Goal: Task Accomplishment & Management: Manage account settings

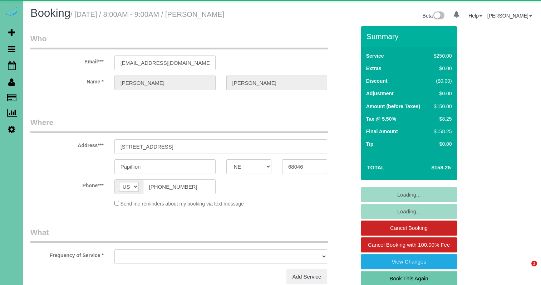
select select "NE"
select select "object:621"
select select "string:fspay-e4990212-5fa4-46fa-81d2-3c3b49efc774"
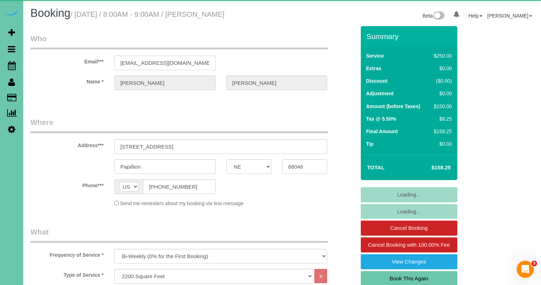
select select "object:905"
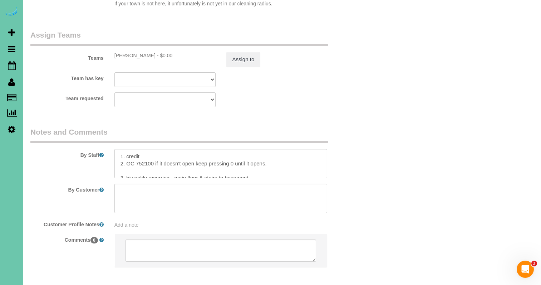
scroll to position [795, 0]
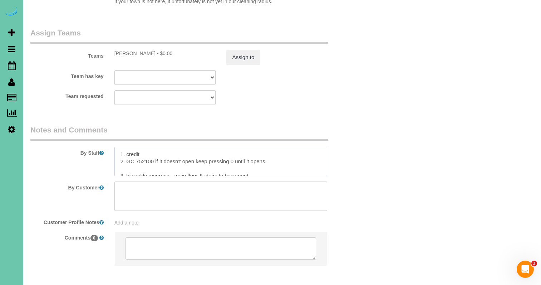
click at [120, 147] on textarea at bounding box center [220, 161] width 213 height 29
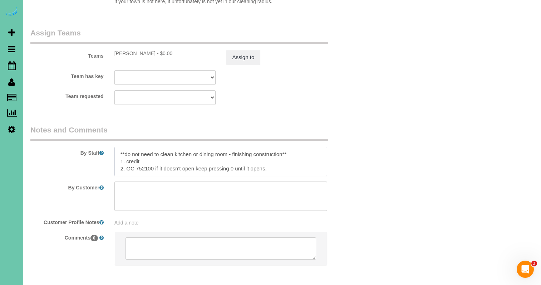
scroll to position [2, 0]
drag, startPoint x: 286, startPoint y: 129, endPoint x: 364, endPoint y: 133, distance: 77.7
click at [286, 147] on textarea at bounding box center [220, 161] width 213 height 29
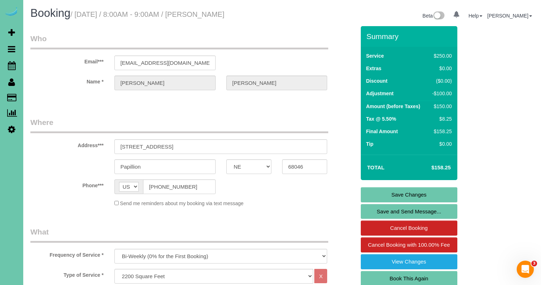
scroll to position [0, 0]
type textarea "**do not need to clean kitchen or dining room - finishing construction** 1. cre…"
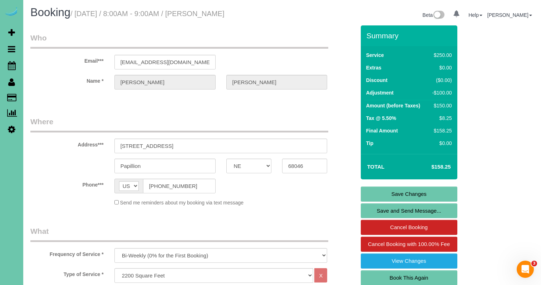
click at [379, 192] on link "Save Changes" at bounding box center [409, 193] width 97 height 15
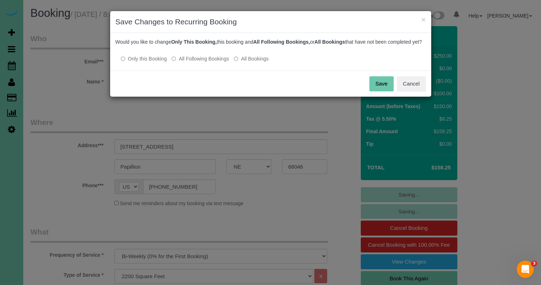
click at [378, 90] on button "Save" at bounding box center [382, 83] width 24 height 15
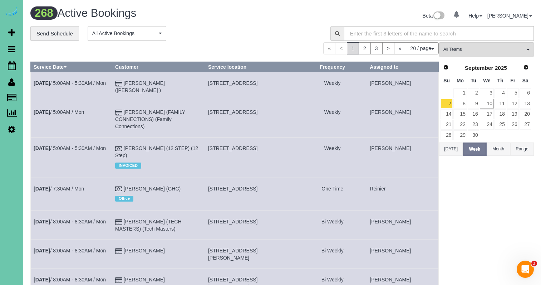
drag, startPoint x: 226, startPoint y: 40, endPoint x: 170, endPoint y: 36, distance: 57.1
click at [226, 40] on div "**********" at bounding box center [174, 33] width 289 height 15
click at [16, 65] on link "Scheduler" at bounding box center [11, 65] width 23 height 16
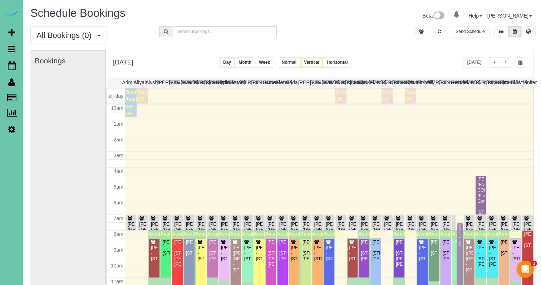
scroll to position [95, 0]
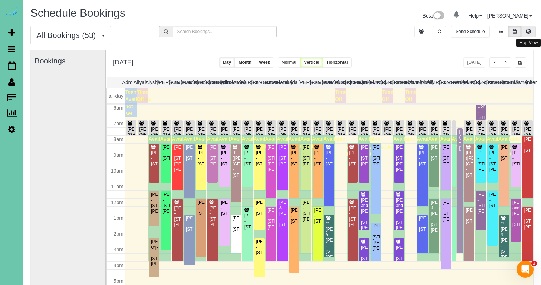
click at [532, 28] on button at bounding box center [529, 31] width 14 height 11
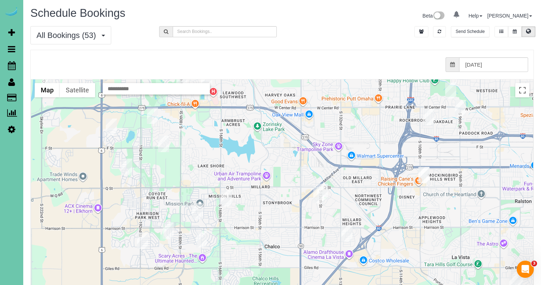
drag, startPoint x: 222, startPoint y: 219, endPoint x: 233, endPoint y: 110, distance: 110.0
click at [236, 107] on div at bounding box center [282, 222] width 502 height 286
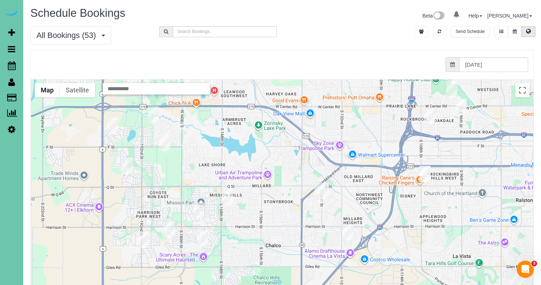
click at [204, 239] on img "09/10/2025 11:30AM - Diane Koehler - 17241 Chandler Street, Omaha, NE 68136" at bounding box center [202, 238] width 11 height 16
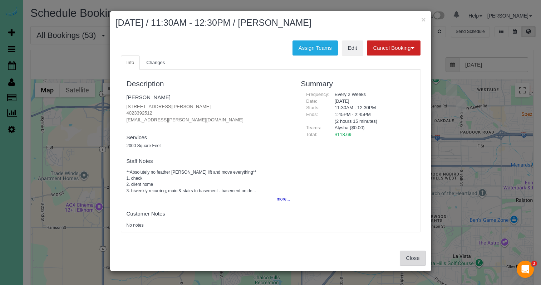
click at [416, 250] on button "Close" at bounding box center [413, 257] width 26 height 15
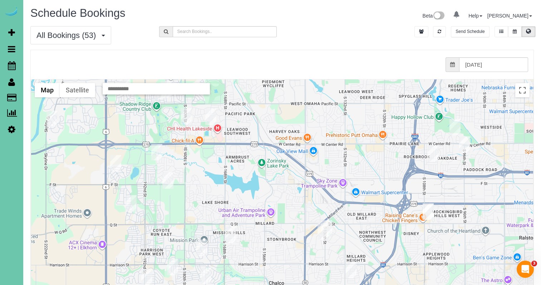
drag, startPoint x: 191, startPoint y: 136, endPoint x: 182, endPoint y: 125, distance: 14.2
click at [194, 172] on div at bounding box center [282, 222] width 502 height 286
click at [185, 113] on img "09/10/2025 2:30PM - Nancy O'Bryan - 17920 Frances St, Omaha, NE 68130" at bounding box center [185, 116] width 11 height 16
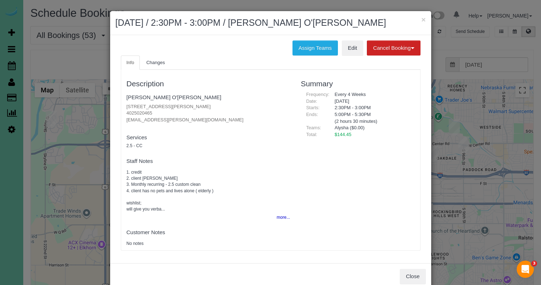
click at [392, 21] on h2 "[DATE] / 2:30PM - 3:00PM / [PERSON_NAME] O'[PERSON_NAME]" at bounding box center [271, 22] width 311 height 13
click at [423, 20] on button "×" at bounding box center [423, 20] width 4 height 8
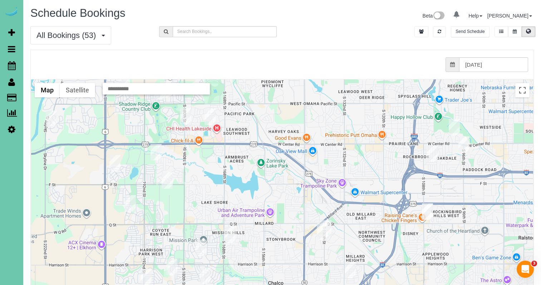
click at [185, 112] on img "09/10/2025 2:30PM - Nancy O'Bryan - 17920 Frances St, Omaha, NE 68130" at bounding box center [185, 116] width 11 height 16
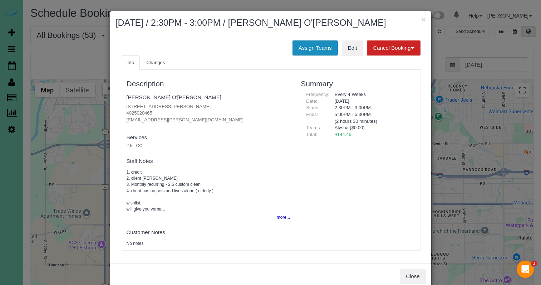
click at [304, 46] on button "Assign Teams" at bounding box center [315, 47] width 45 height 15
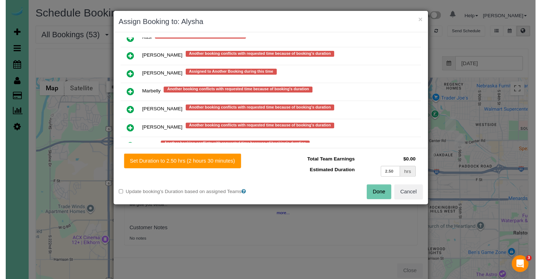
scroll to position [532, 0]
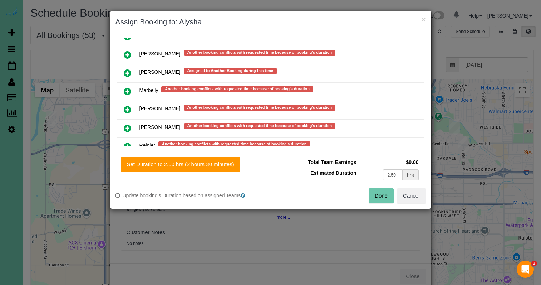
drag, startPoint x: 129, startPoint y: 106, endPoint x: 148, endPoint y: 114, distance: 20.9
click at [129, 106] on icon at bounding box center [128, 109] width 8 height 9
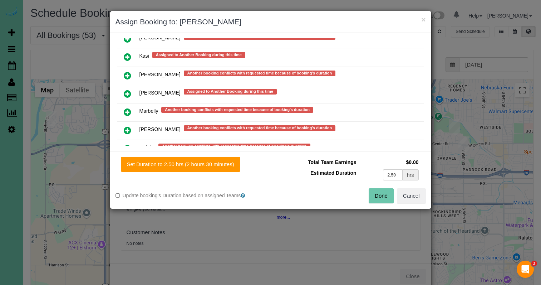
drag, startPoint x: 375, startPoint y: 194, endPoint x: 350, endPoint y: 187, distance: 26.1
click at [375, 194] on button "Done" at bounding box center [381, 195] width 25 height 15
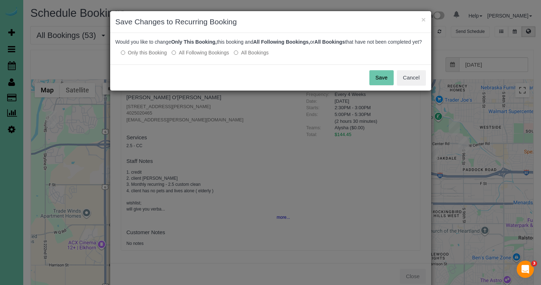
click at [386, 83] on button "Save" at bounding box center [382, 77] width 24 height 15
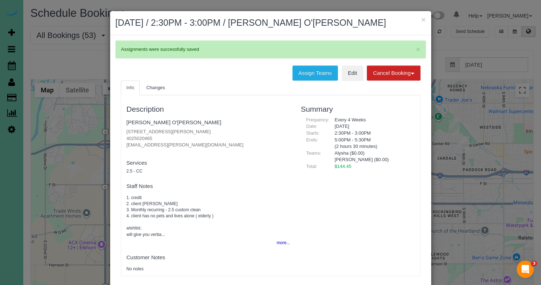
drag, startPoint x: 367, startPoint y: 30, endPoint x: 386, endPoint y: 28, distance: 19.0
click at [367, 30] on div "× [DATE] / 2:30PM - 3:00PM / [PERSON_NAME] O'[PERSON_NAME]" at bounding box center [270, 23] width 321 height 24
click at [424, 21] on button "×" at bounding box center [423, 20] width 4 height 8
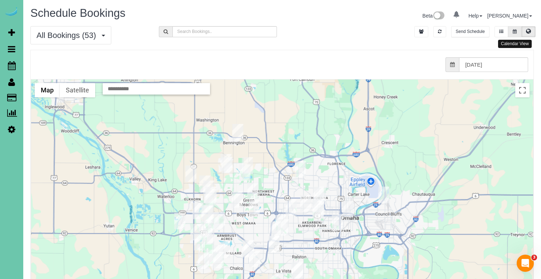
click at [511, 34] on button at bounding box center [514, 31] width 13 height 11
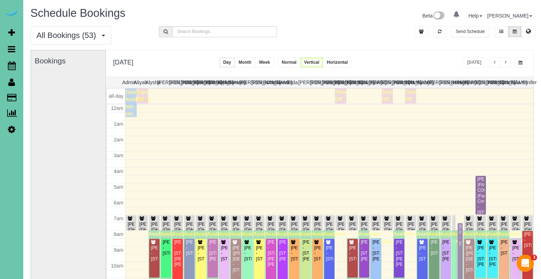
scroll to position [95, 0]
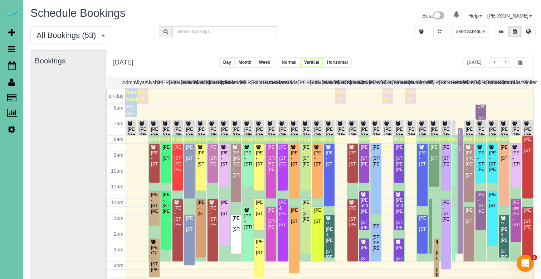
click at [506, 64] on span "button" at bounding box center [506, 62] width 4 height 4
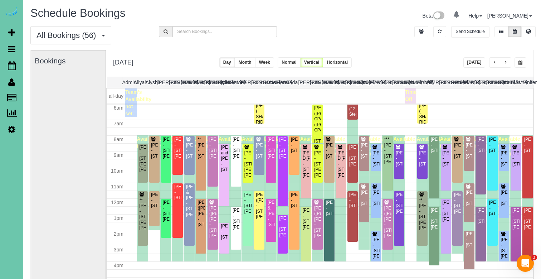
click at [87, 143] on div "Bookings" at bounding box center [68, 193] width 67 height 286
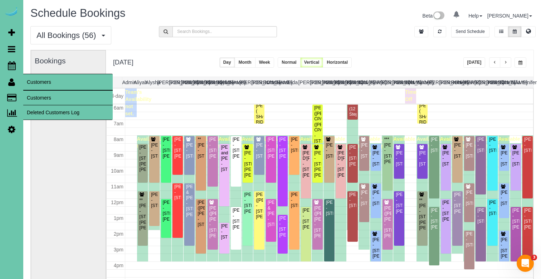
click at [38, 98] on link "Customers" at bounding box center [67, 98] width 89 height 14
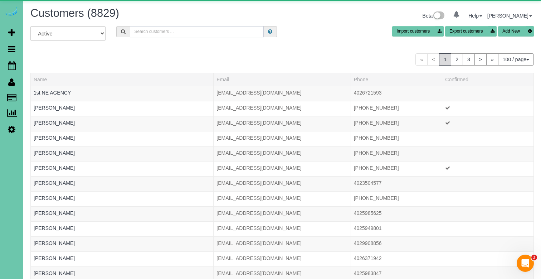
click at [169, 34] on input "text" at bounding box center [197, 31] width 134 height 11
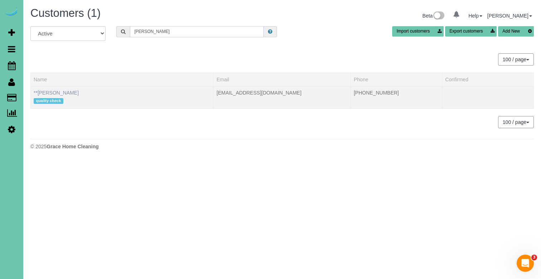
type input "[PERSON_NAME]"
click at [73, 94] on link "**[PERSON_NAME]" at bounding box center [56, 93] width 45 height 6
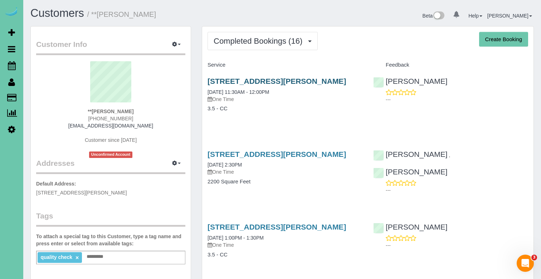
click at [290, 79] on link "[STREET_ADDRESS][PERSON_NAME]" at bounding box center [277, 81] width 138 height 8
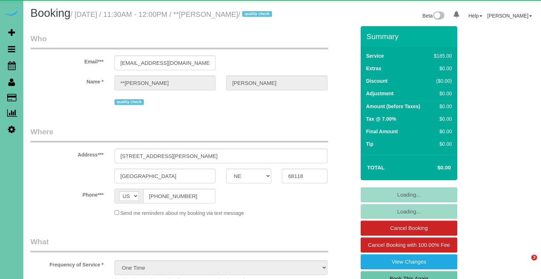
select select "NE"
select select "number:36"
select select "number:42"
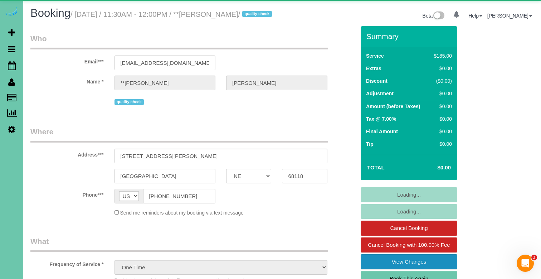
select select "object:710"
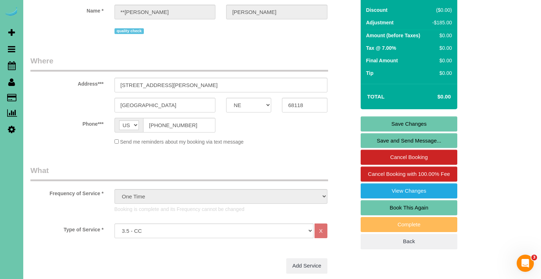
scroll to position [70, 0]
